Goal: Task Accomplishment & Management: Manage account settings

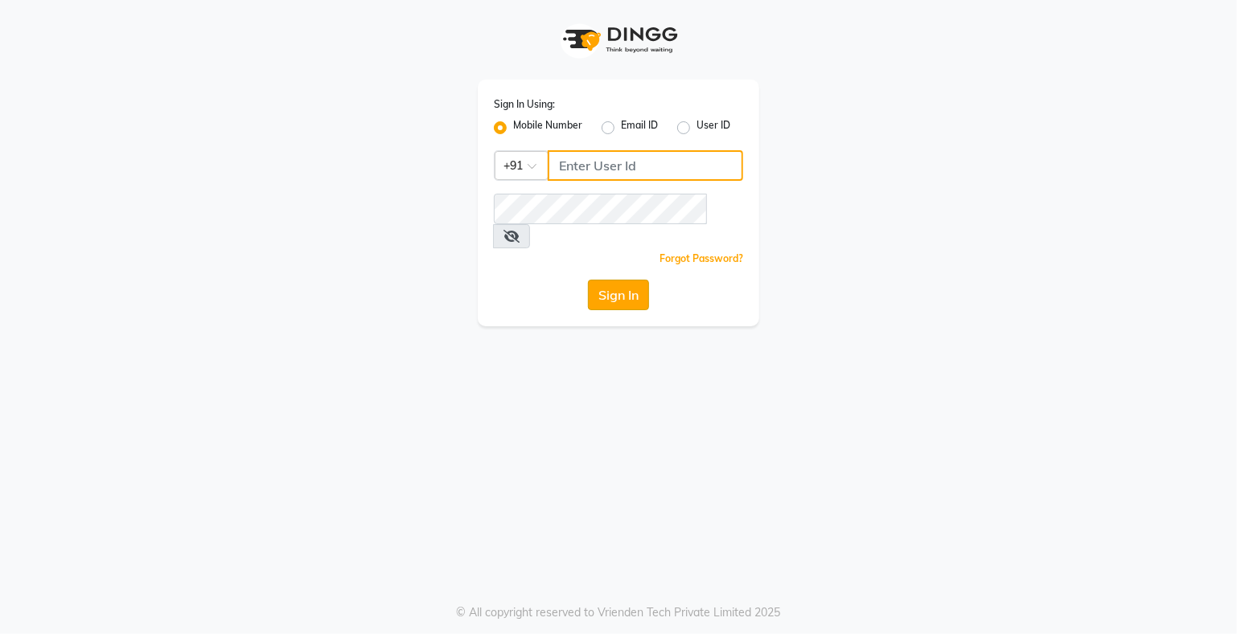
type input "9359594581"
click at [626, 280] on button "Sign In" at bounding box center [618, 295] width 61 height 31
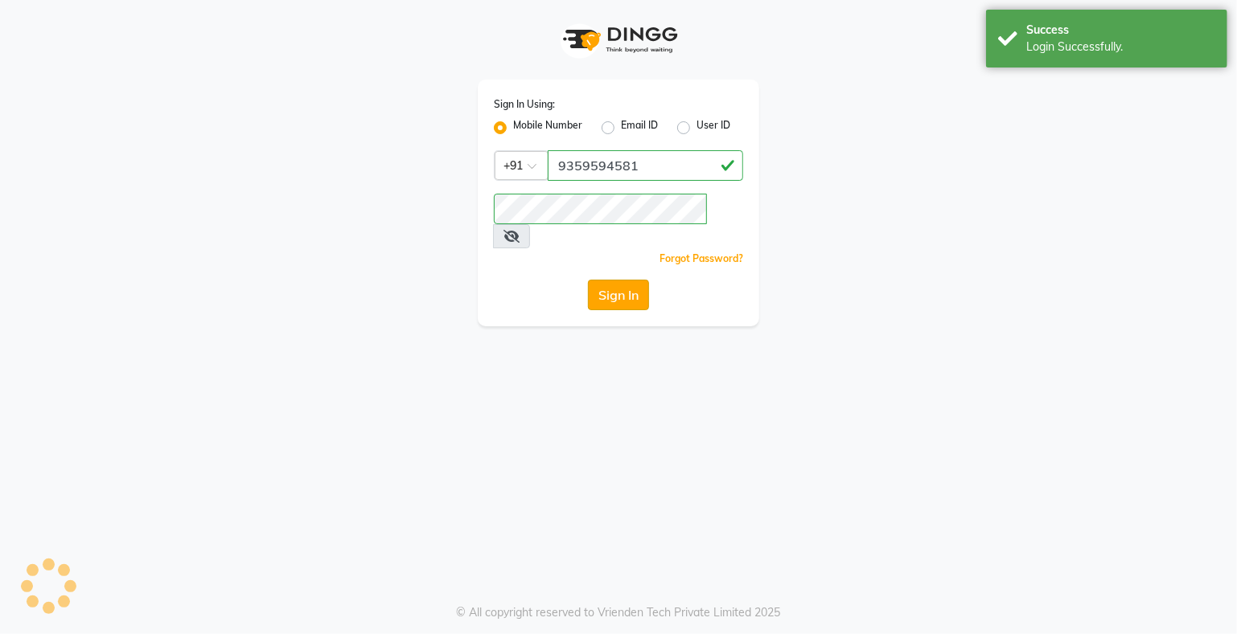
select select "280"
select select "service"
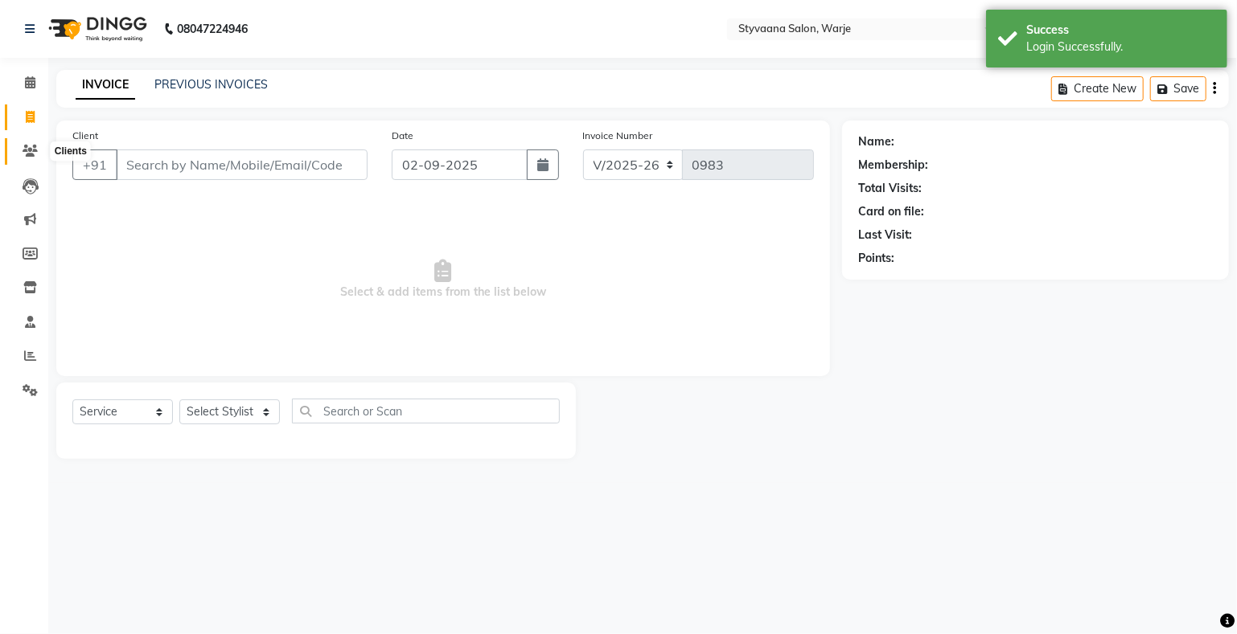
click at [19, 148] on span at bounding box center [30, 151] width 28 height 18
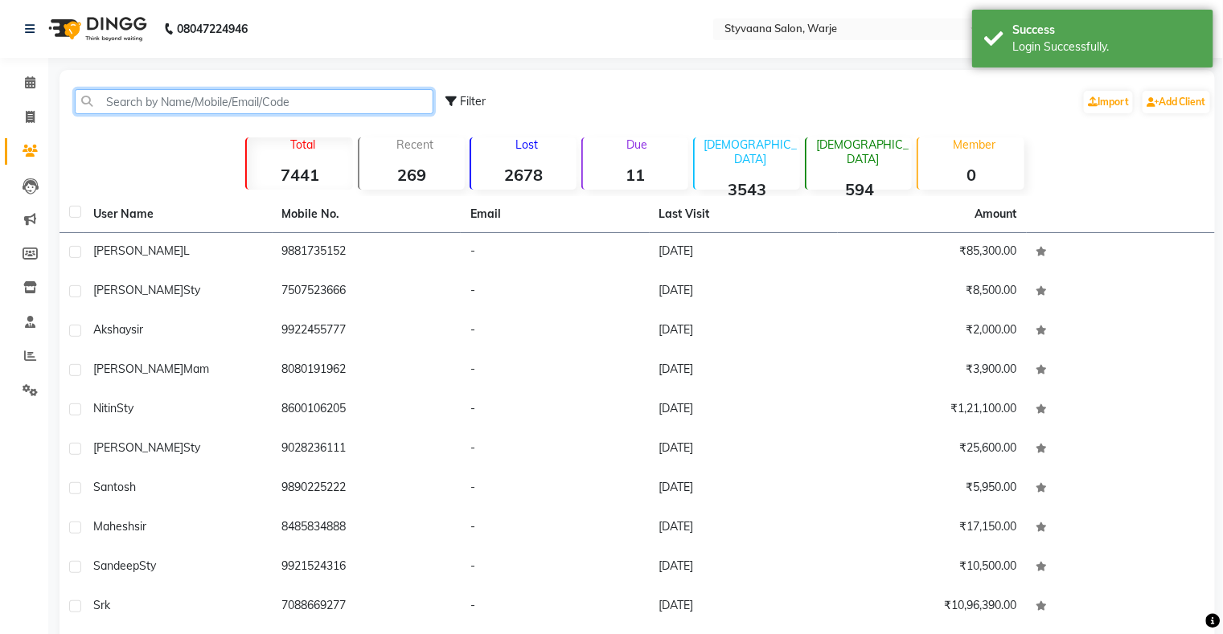
click at [154, 101] on input "text" at bounding box center [254, 101] width 359 height 25
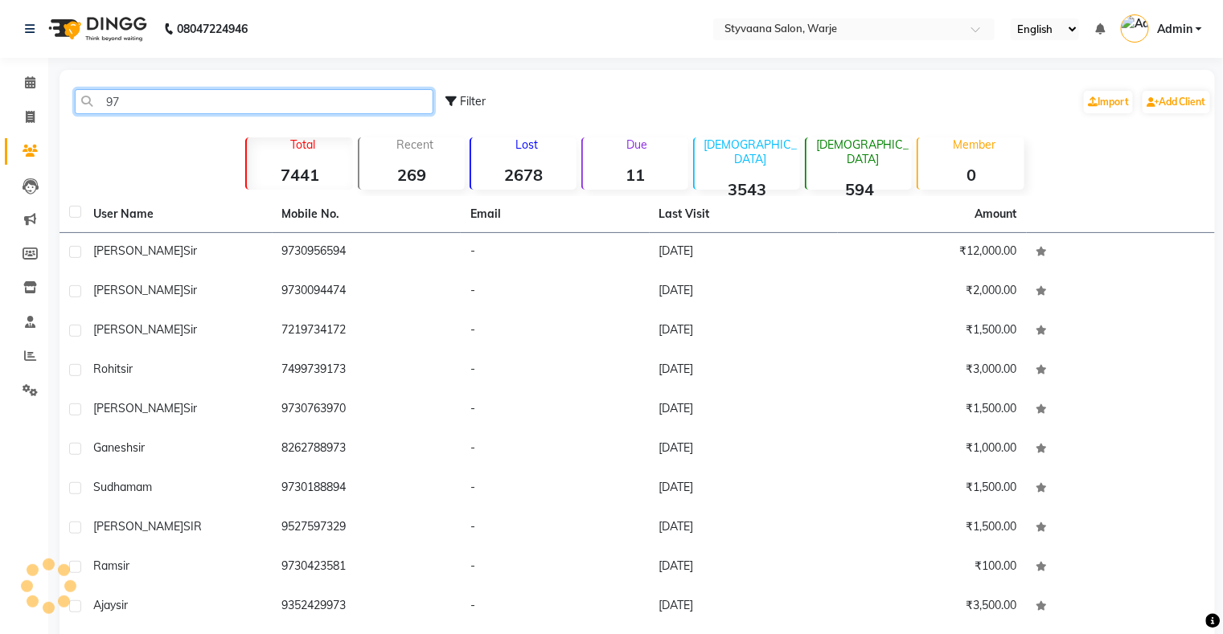
type input "9"
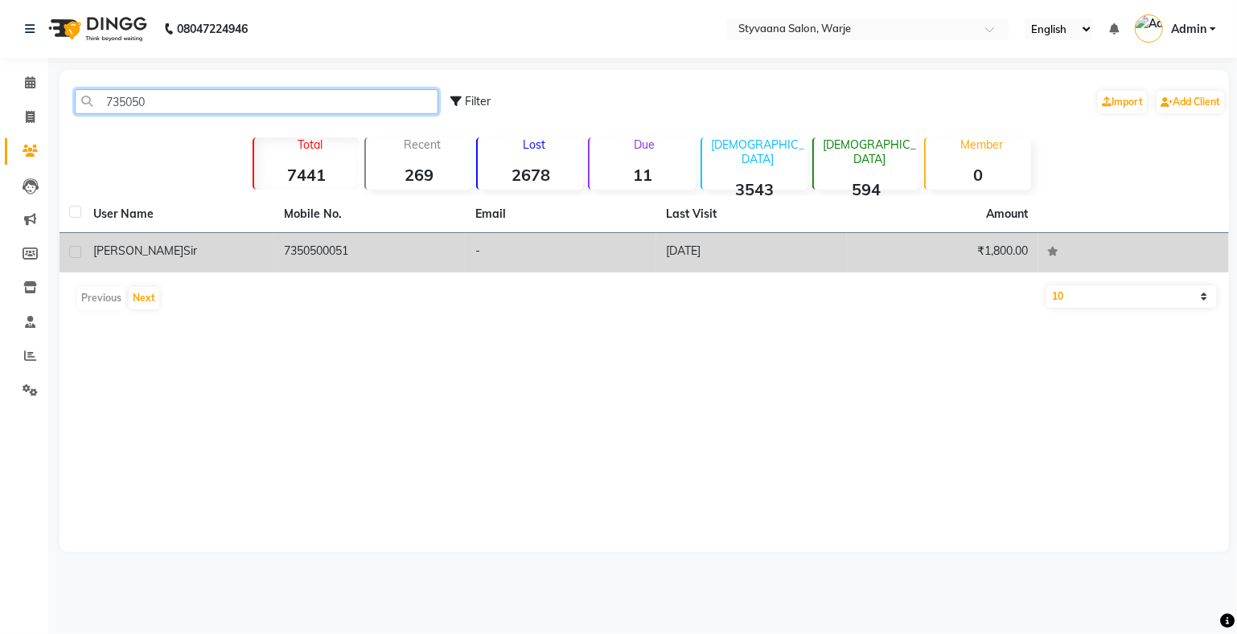
type input "735050"
click at [328, 250] on td "7350500051" at bounding box center [369, 252] width 191 height 39
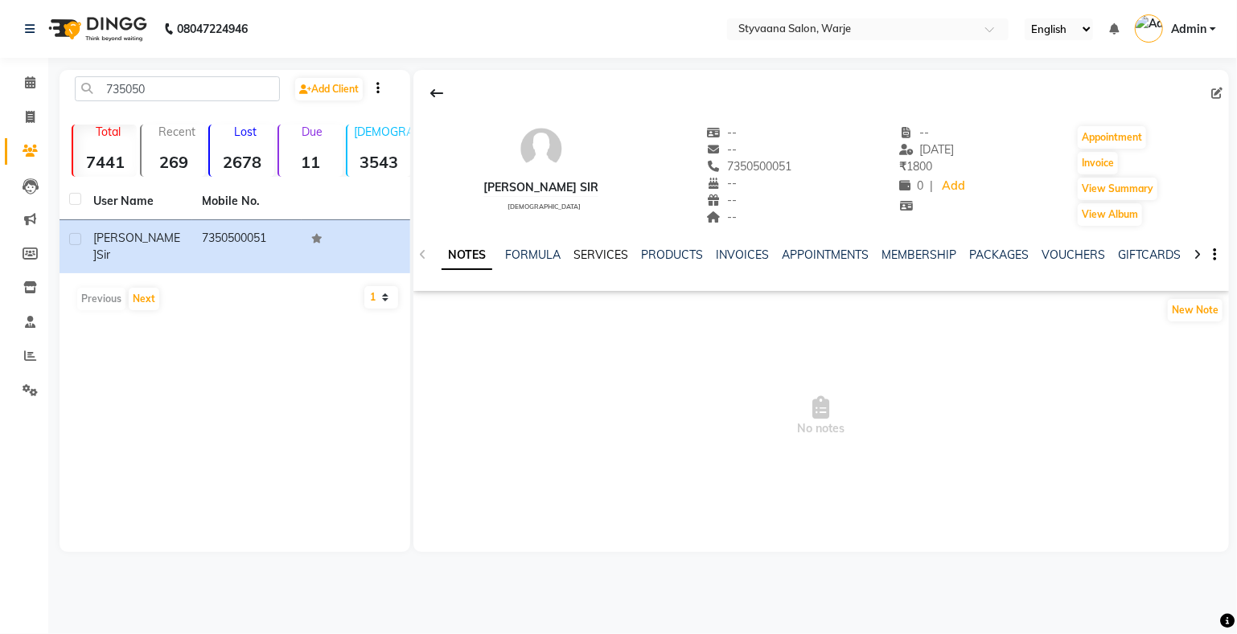
click at [600, 261] on link "SERVICES" at bounding box center [600, 255] width 55 height 14
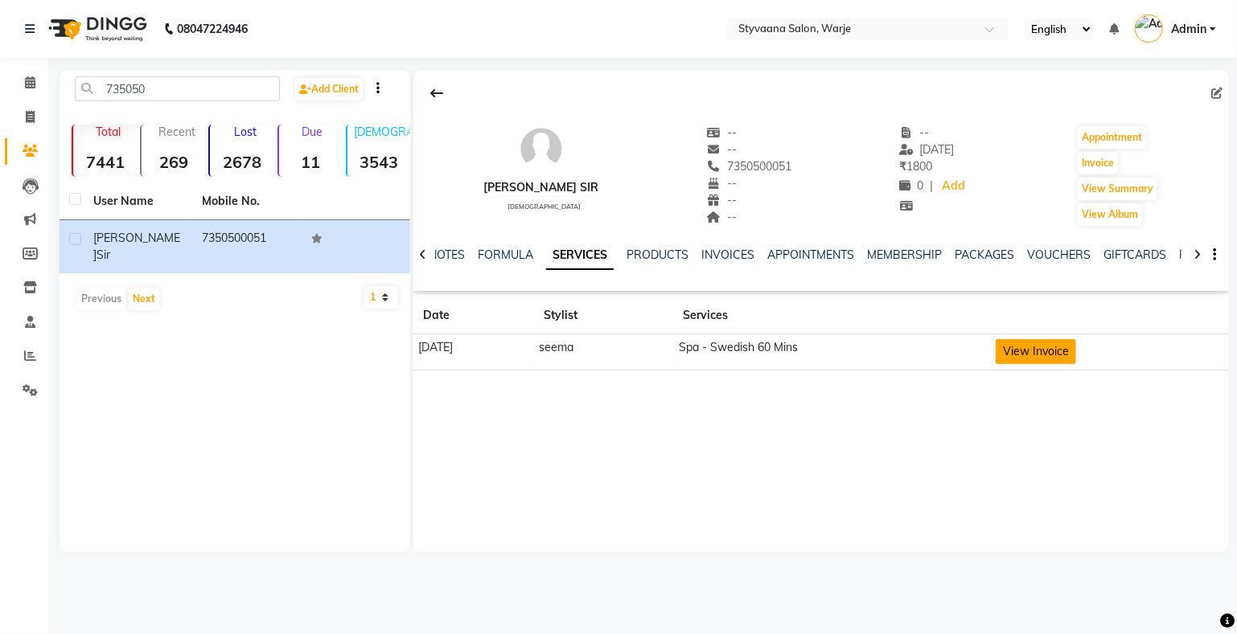
click at [1052, 350] on button "View Invoice" at bounding box center [1035, 351] width 80 height 25
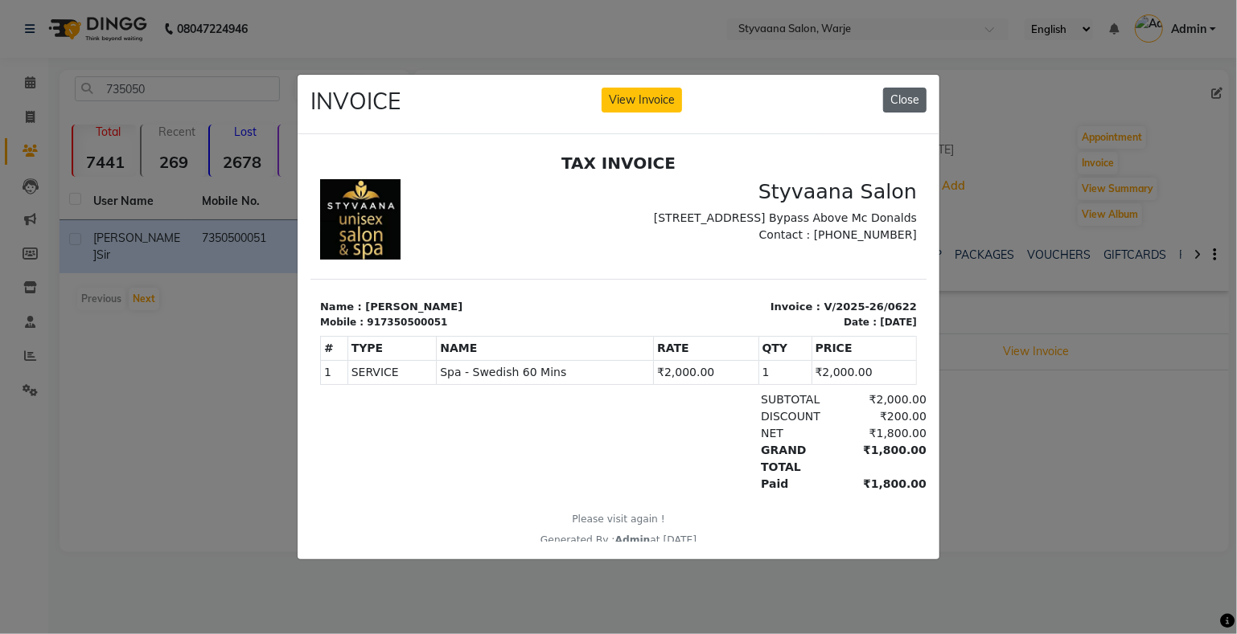
click at [908, 103] on button "Close" at bounding box center [904, 100] width 43 height 25
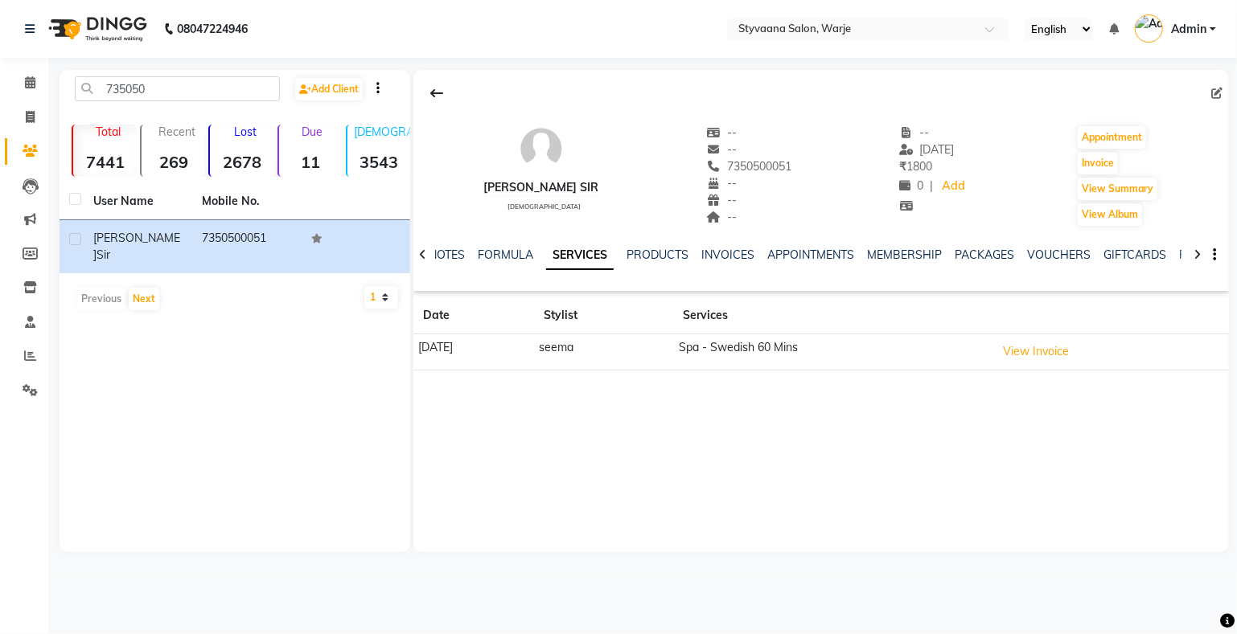
click at [995, 339] on button "View Invoice" at bounding box center [1035, 351] width 80 height 25
